Goal: Information Seeking & Learning: Learn about a topic

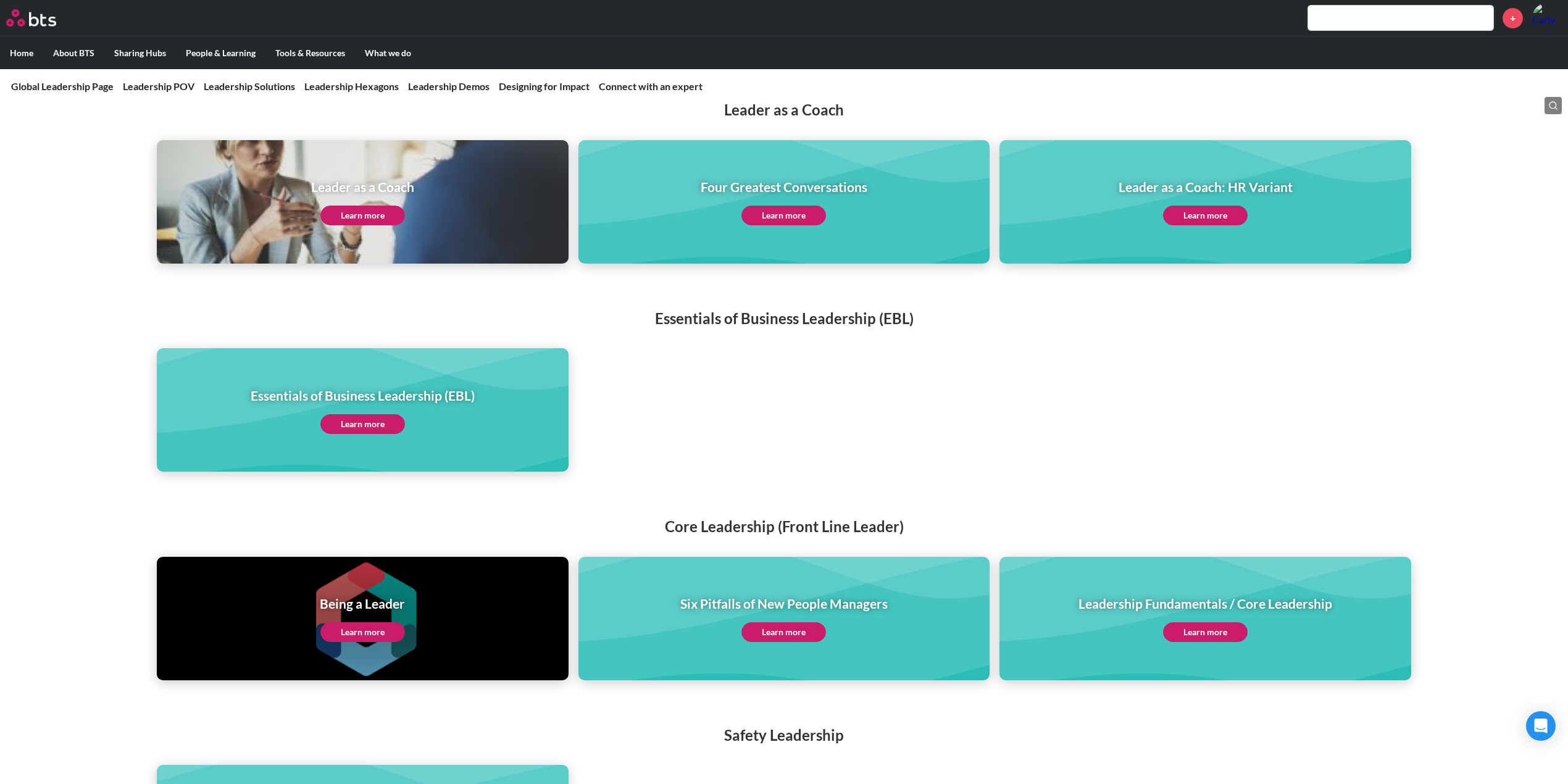
scroll to position [2386, 0]
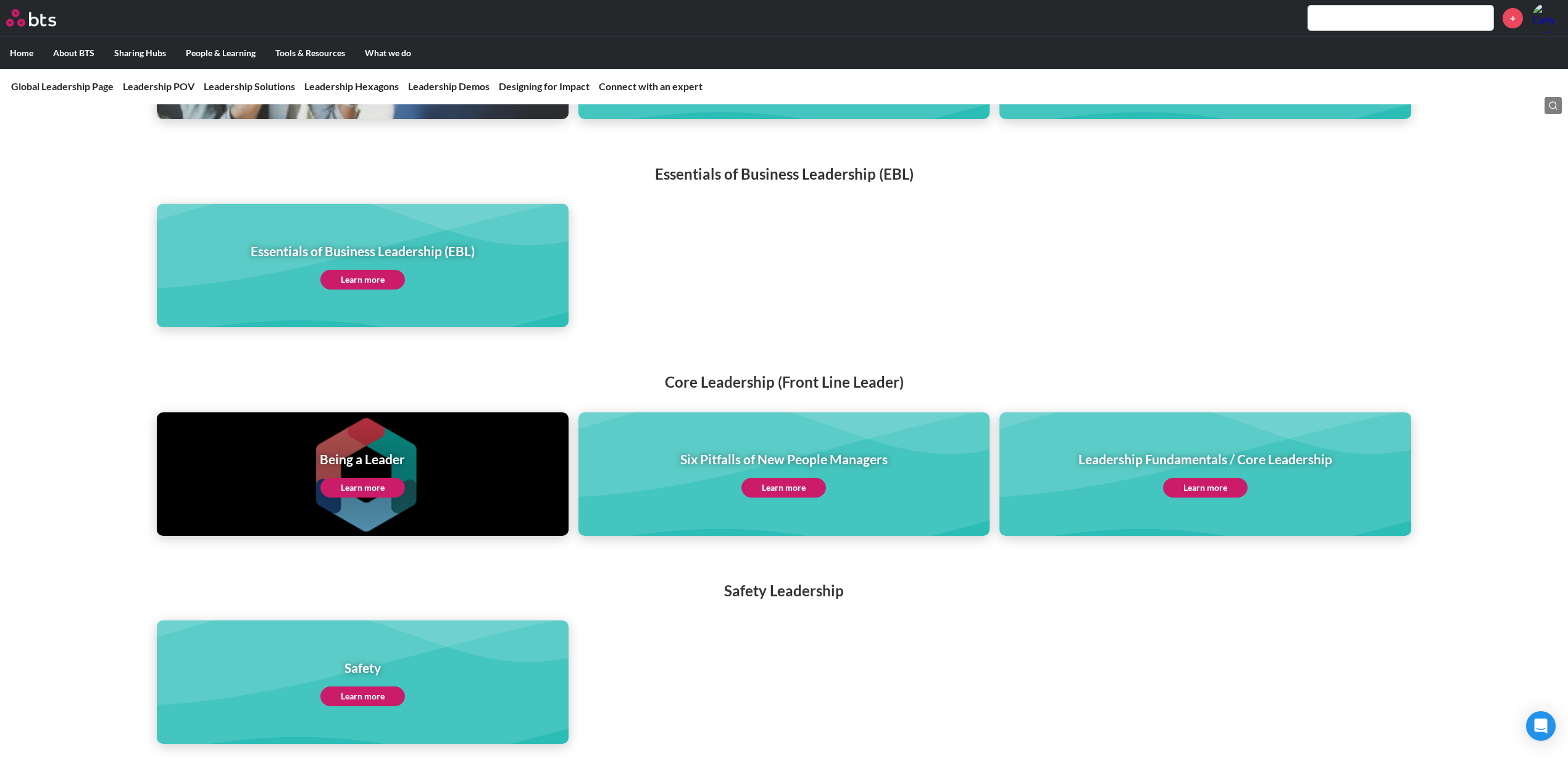
click at [809, 478] on link "Learn more" at bounding box center [783, 487] width 84 height 20
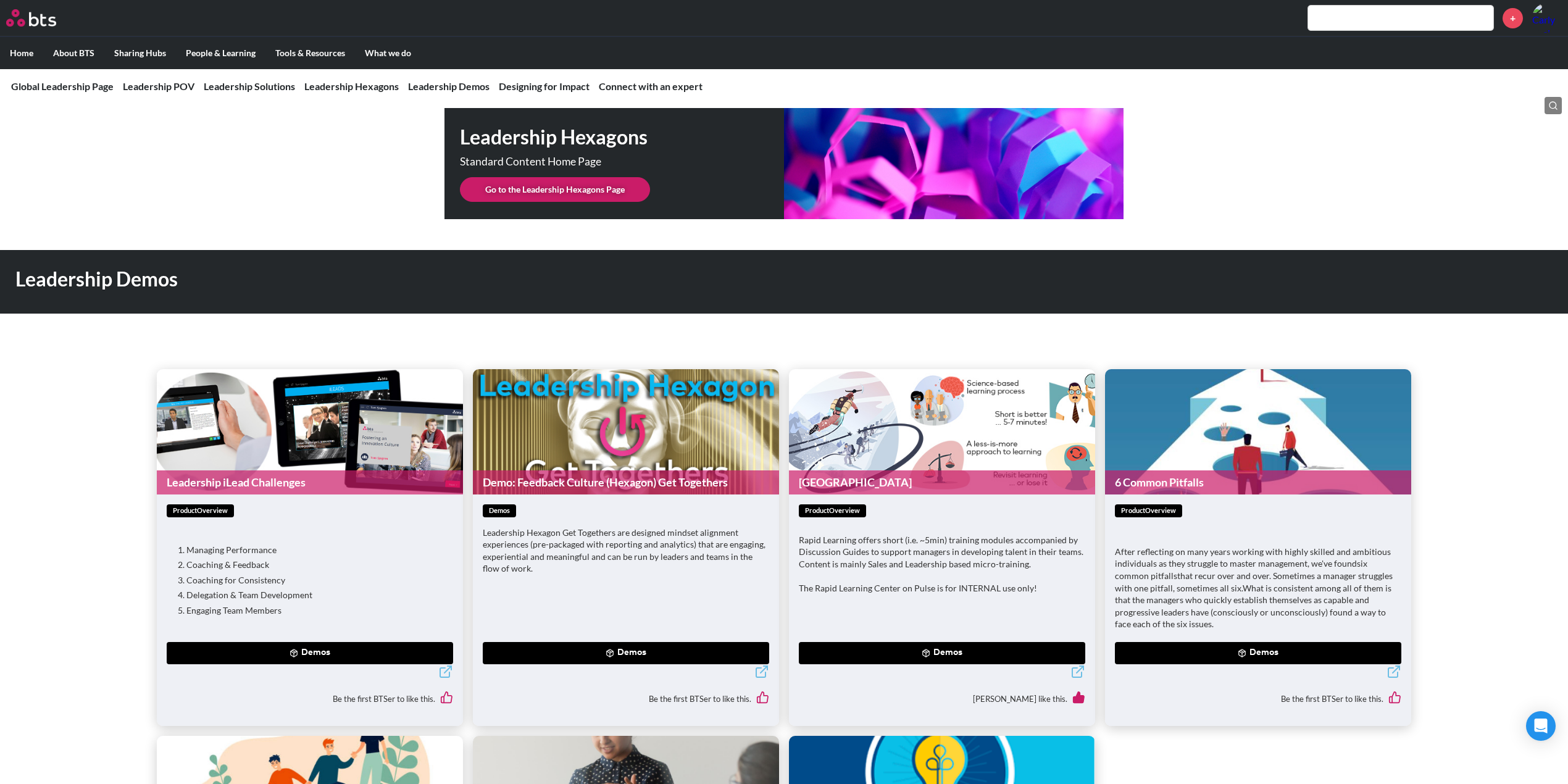
scroll to position [3127, 0]
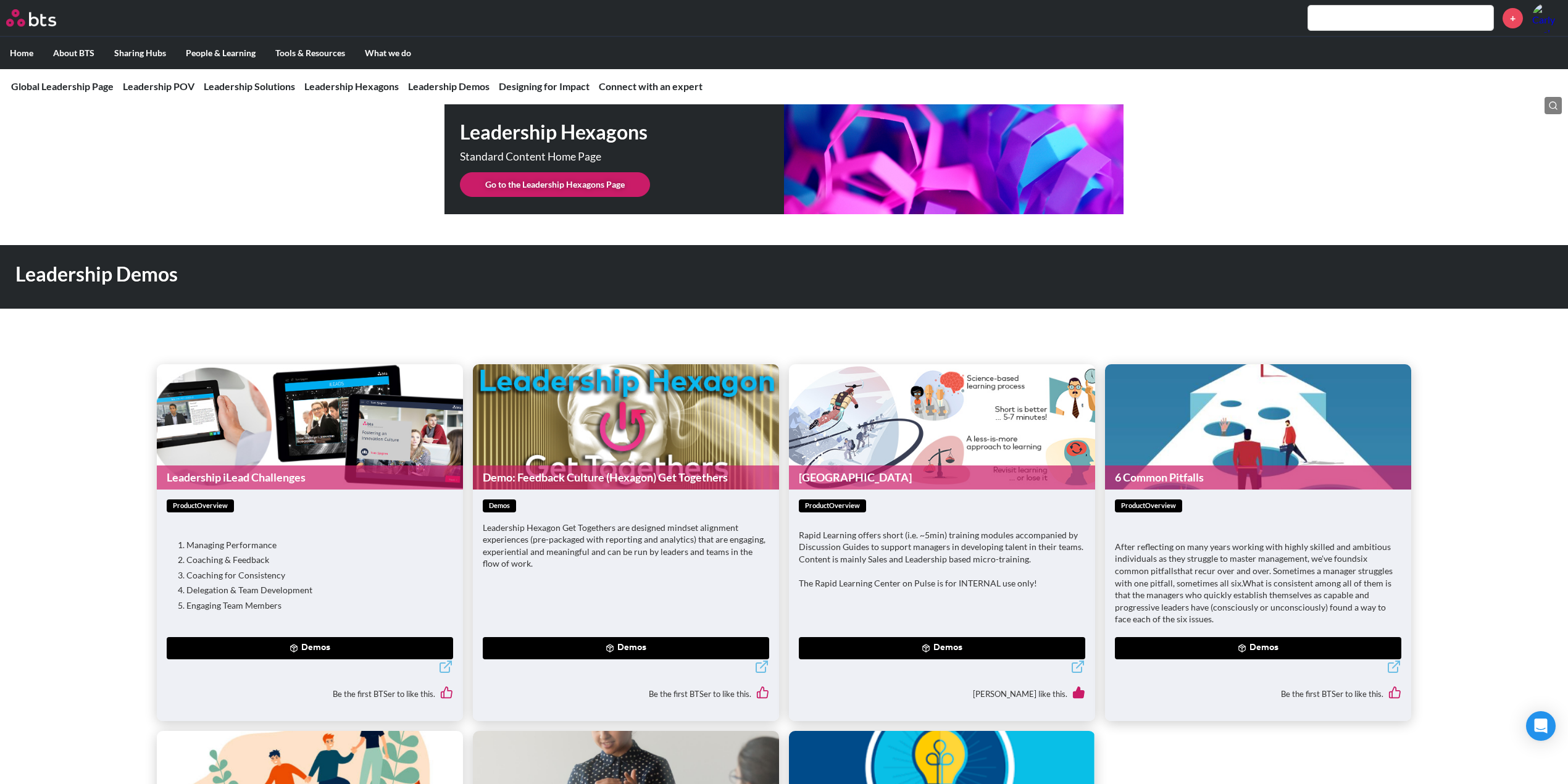
click at [1249, 637] on button "Demos" at bounding box center [1257, 648] width 286 height 23
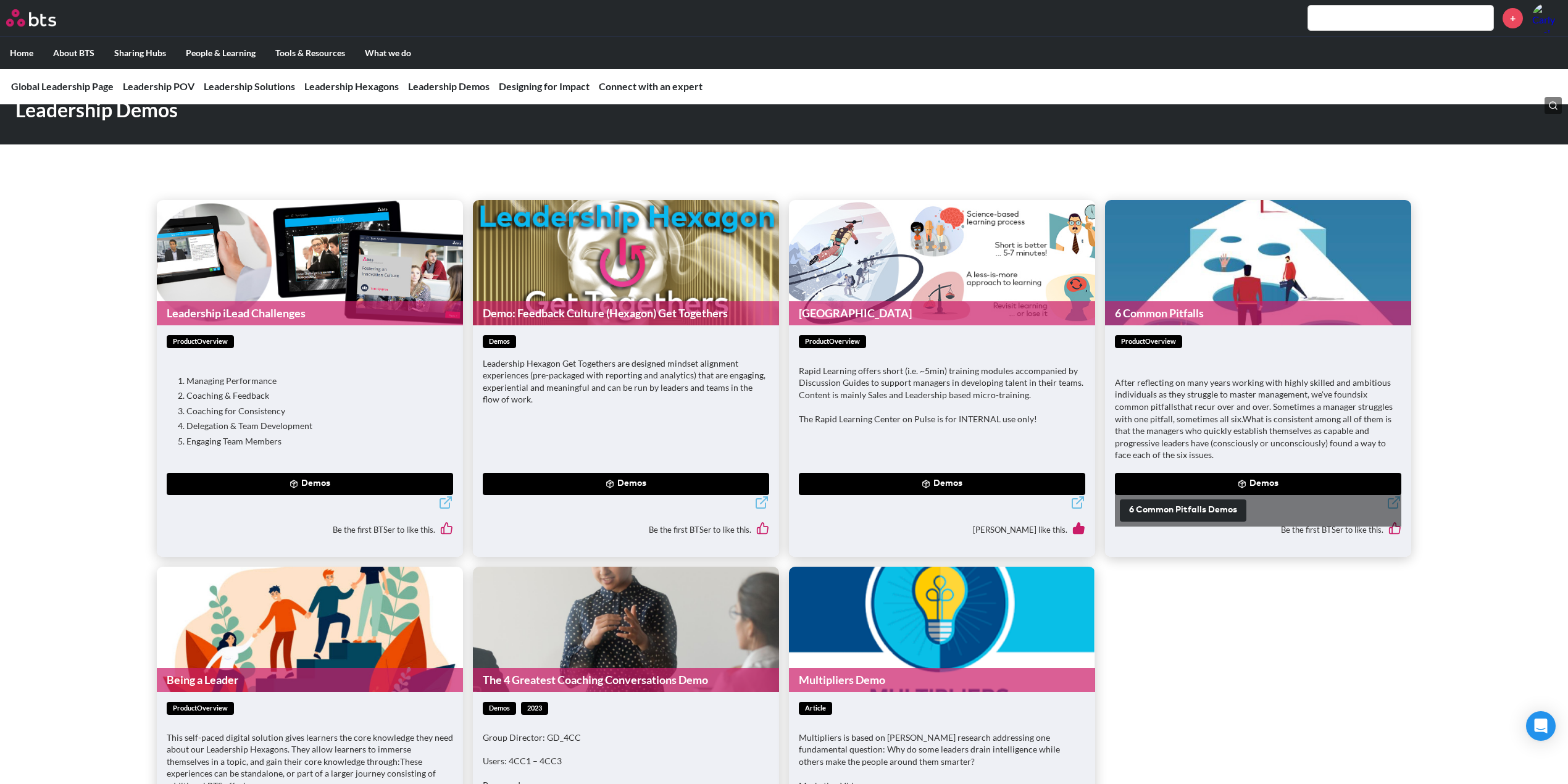
scroll to position [3292, 0]
click at [1261, 335] on div "productOverview" at bounding box center [1257, 341] width 286 height 13
click at [1248, 286] on figure "6 Common Pitfalls" at bounding box center [1258, 262] width 306 height 125
click at [1134, 335] on span "productOverview" at bounding box center [1148, 341] width 67 height 13
click at [1238, 361] on div "productOverview After reflecting on many years working with highly skilled and …" at bounding box center [1257, 403] width 286 height 138
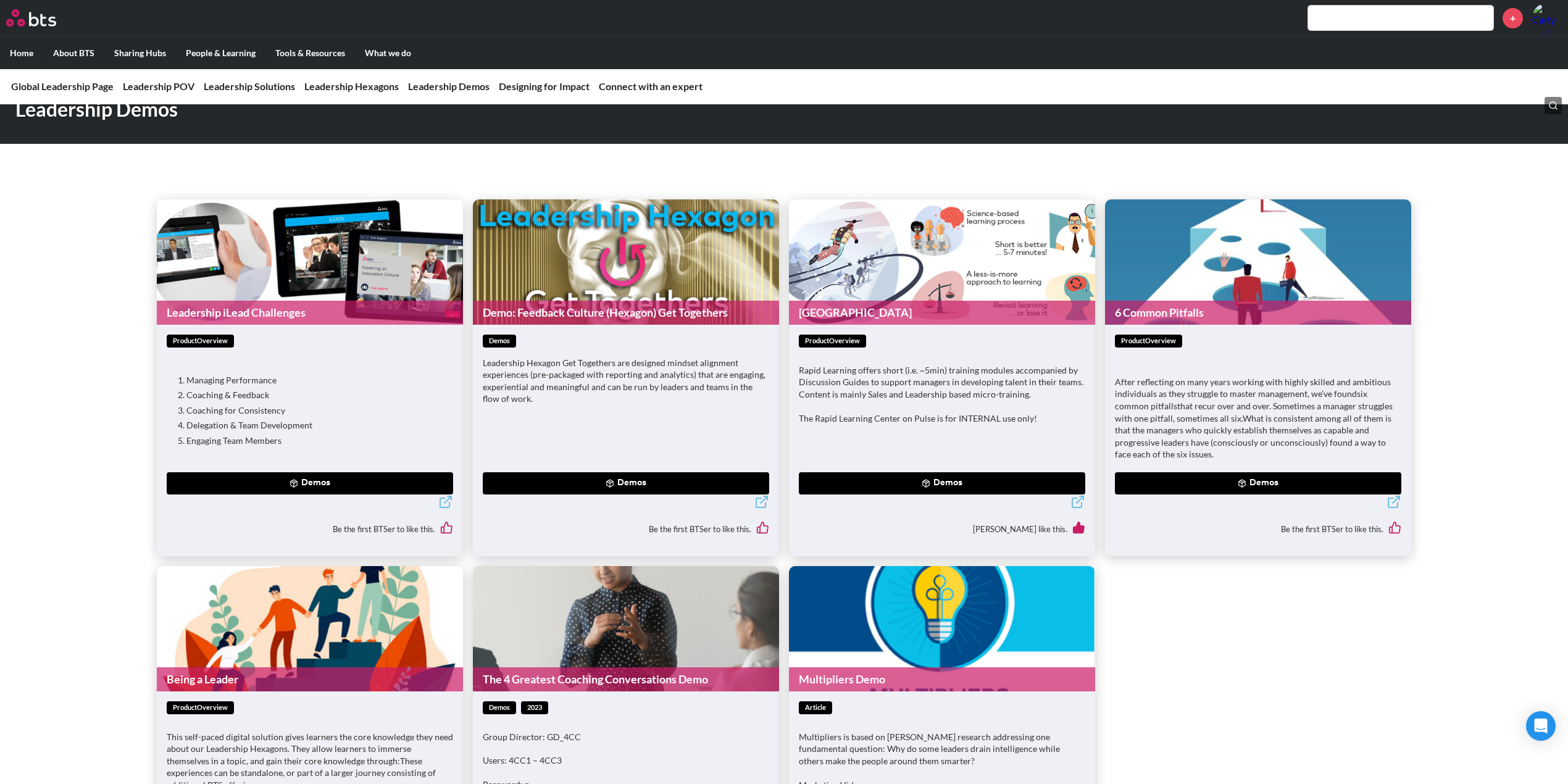
click at [1230, 394] on p "After reflecting on many years working with highly skilled and ambitious indivi…" at bounding box center [1257, 418] width 286 height 84
click at [1257, 472] on button "Demos" at bounding box center [1257, 483] width 286 height 23
click at [1273, 511] on div "6 Common Pitfalls Demos" at bounding box center [1257, 510] width 286 height 32
click at [1225, 530] on div "Be the first BTSer to like this." at bounding box center [1257, 529] width 286 height 34
click at [1200, 480] on button "Demos" at bounding box center [1257, 483] width 286 height 23
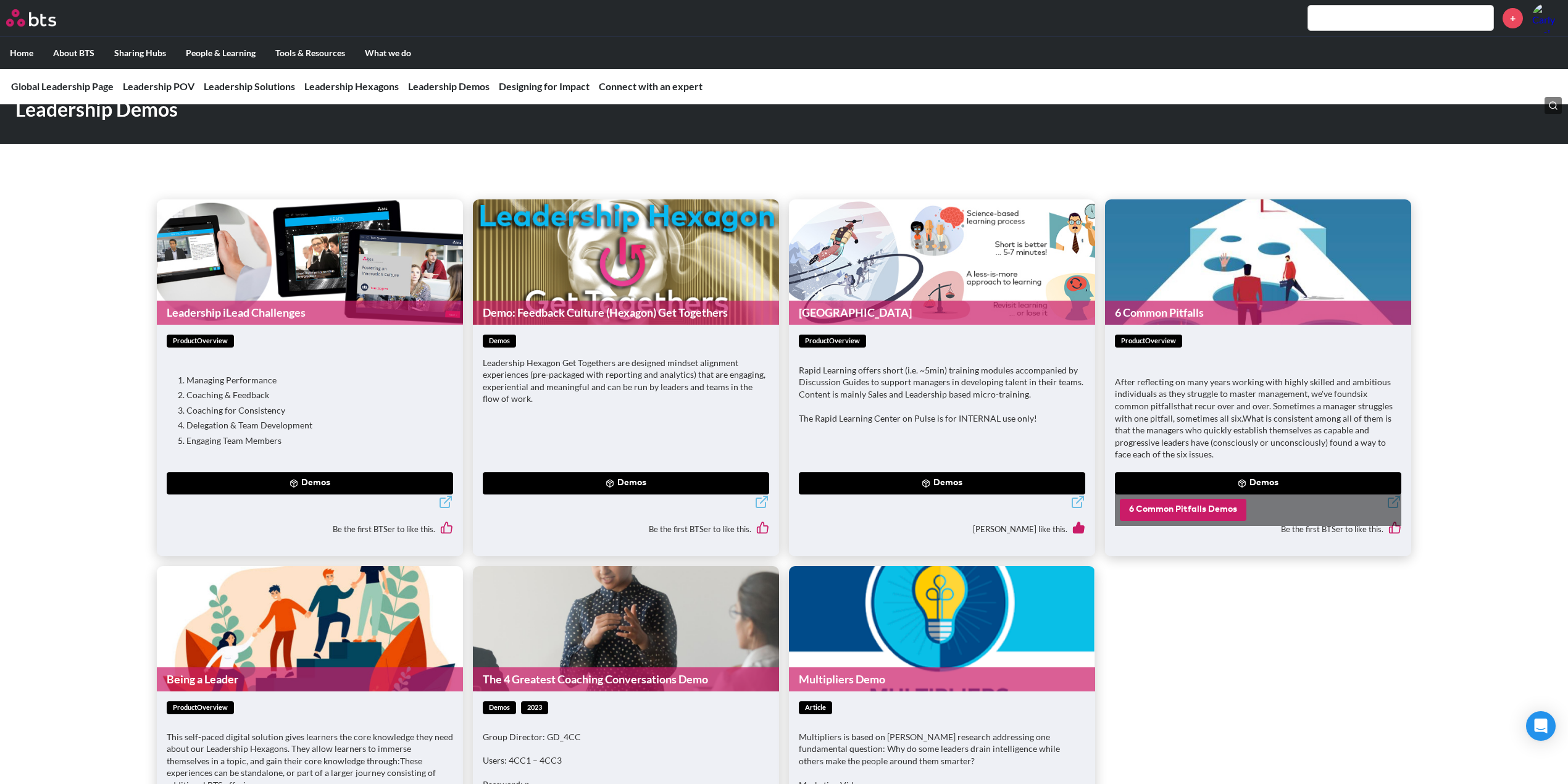
click at [1190, 499] on button "6 Common Pitfalls Demos" at bounding box center [1183, 510] width 127 height 23
